Goal: Check status: Check status

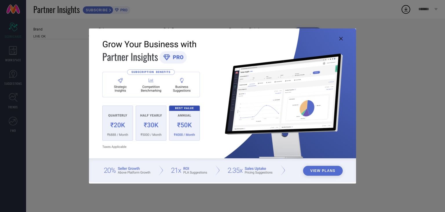
type input "All"
click at [341, 37] on icon at bounding box center [341, 38] width 3 height 3
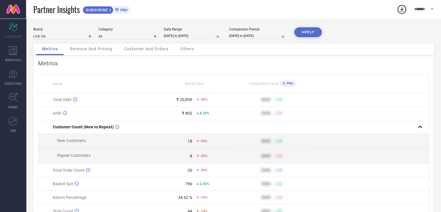
click at [195, 36] on input "[DATE] to [DATE]" at bounding box center [193, 36] width 58 height 6
select select "2025"
select select "1"
select select "2025"
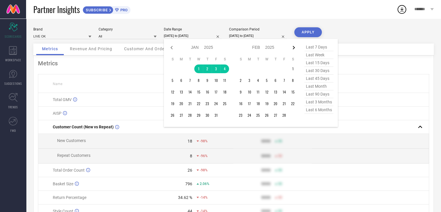
click at [295, 45] on icon at bounding box center [293, 47] width 7 height 7
select select "1"
select select "2025"
select select "2"
select select "2025"
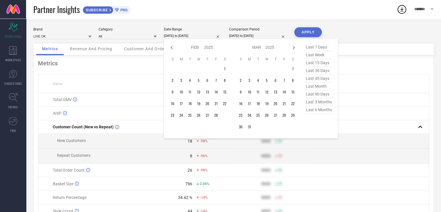
click at [295, 45] on icon at bounding box center [293, 47] width 7 height 7
select select "2"
select select "2025"
select select "3"
select select "2025"
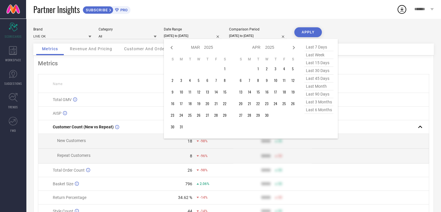
click at [295, 45] on icon at bounding box center [293, 47] width 7 height 7
select select "3"
select select "2025"
select select "4"
select select "2025"
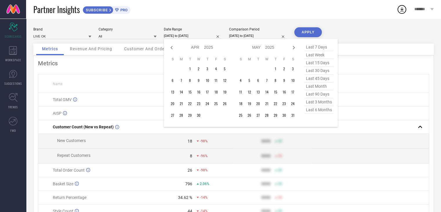
click at [295, 45] on icon at bounding box center [293, 47] width 7 height 7
select select "4"
select select "2025"
select select "5"
select select "2025"
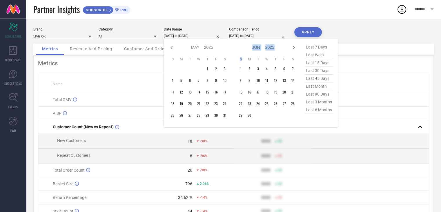
click at [295, 45] on icon at bounding box center [293, 47] width 7 height 7
select select "5"
select select "2025"
select select "6"
select select "2025"
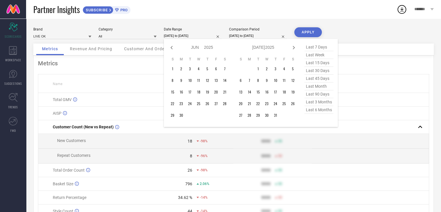
click at [295, 45] on icon at bounding box center [293, 47] width 7 height 7
select select "6"
select select "2025"
select select "7"
select select "2025"
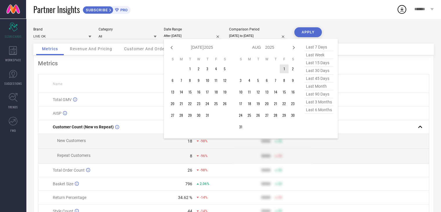
click at [281, 68] on td "1" at bounding box center [284, 68] width 9 height 9
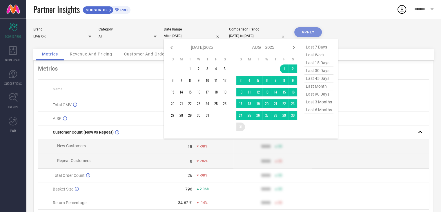
type input "[DATE] to [DATE]"
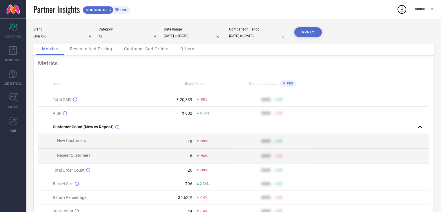
click at [309, 37] on button "APPLY" at bounding box center [308, 32] width 28 height 10
